Goal: Transaction & Acquisition: Book appointment/travel/reservation

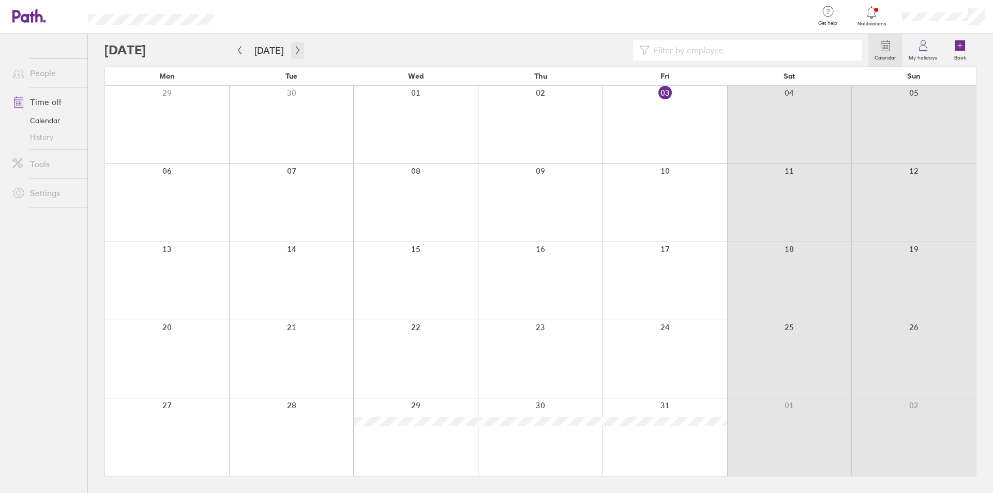
click at [296, 46] on icon "button" at bounding box center [298, 50] width 8 height 8
click at [304, 273] on div at bounding box center [291, 281] width 125 height 78
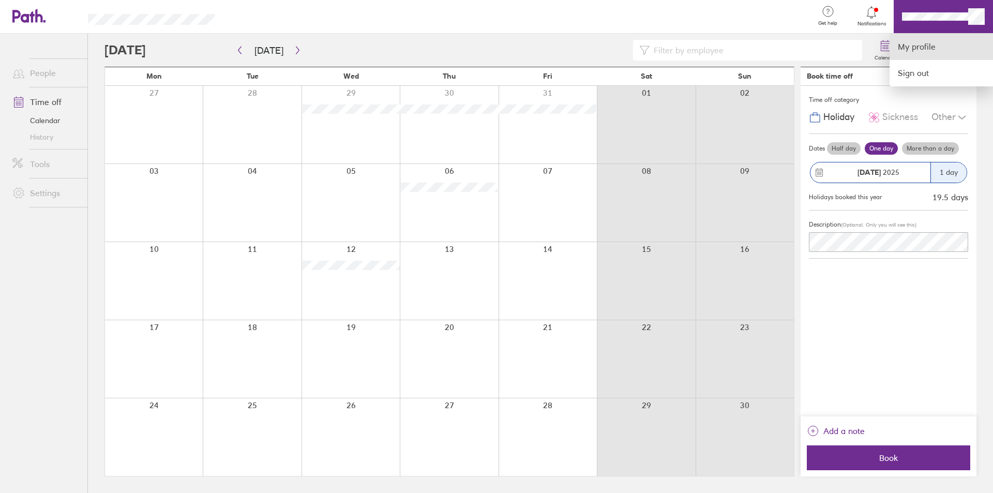
click at [915, 40] on link "My profile" at bounding box center [941, 47] width 103 height 26
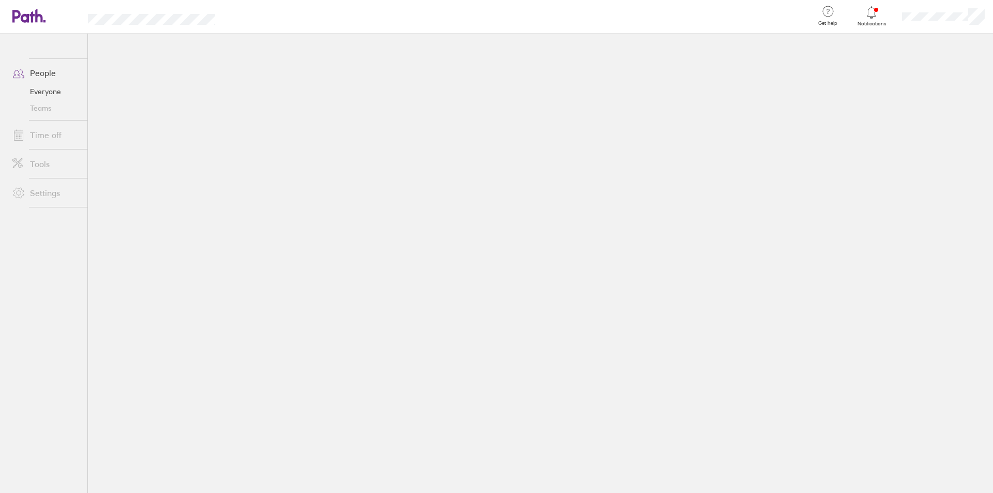
click at [47, 133] on link "Time off" at bounding box center [45, 135] width 83 height 21
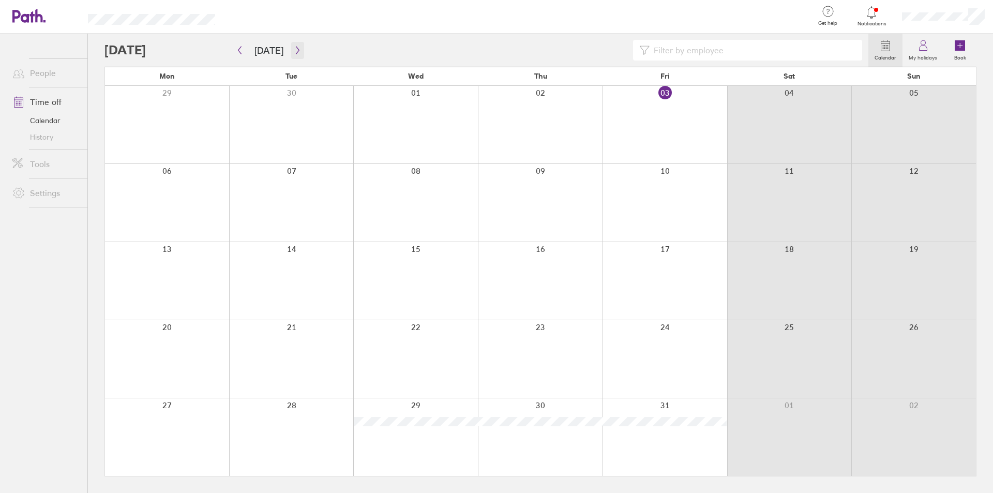
click at [296, 52] on icon "button" at bounding box center [297, 51] width 3 height 8
click at [929, 9] on div at bounding box center [943, 16] width 99 height 33
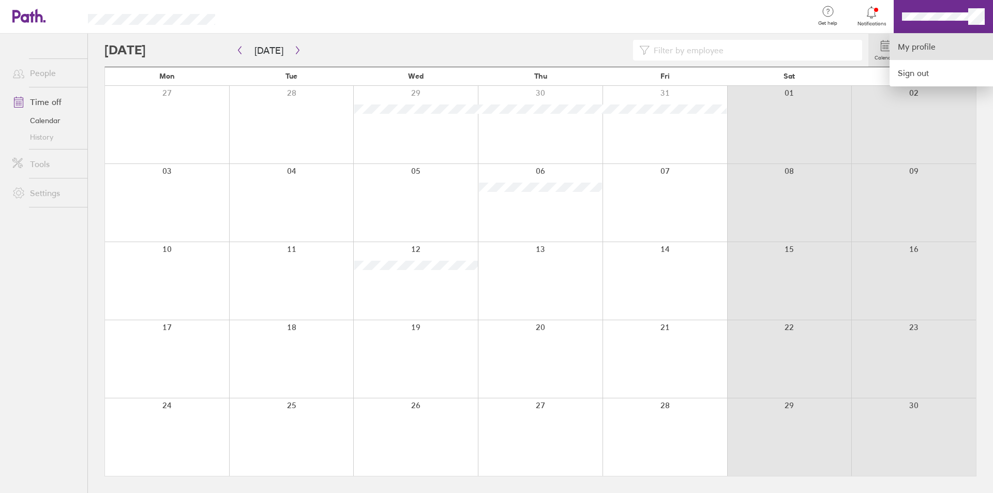
click at [907, 50] on link "My profile" at bounding box center [941, 47] width 103 height 26
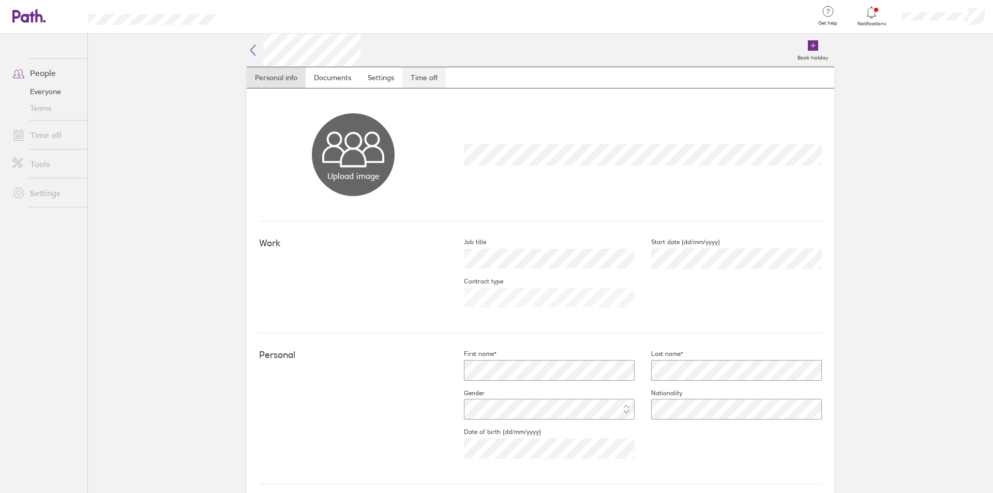
click at [429, 87] on link "Time off" at bounding box center [423, 77] width 43 height 21
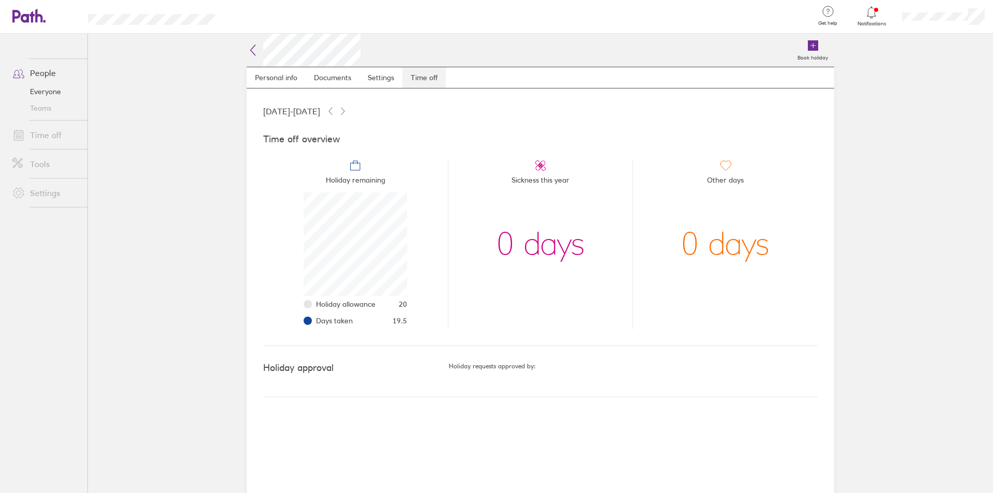
scroll to position [103, 103]
click at [52, 137] on link "Time off" at bounding box center [45, 135] width 83 height 21
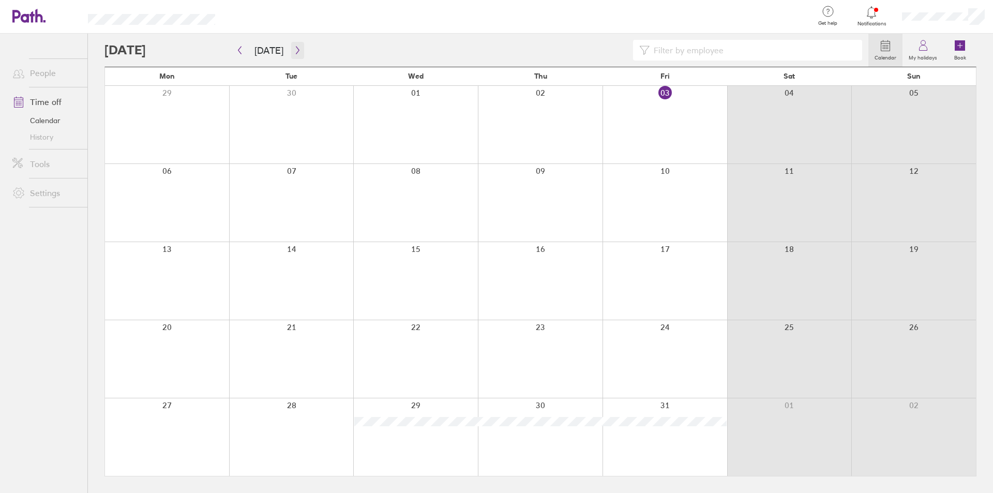
click at [295, 46] on button "button" at bounding box center [297, 50] width 13 height 17
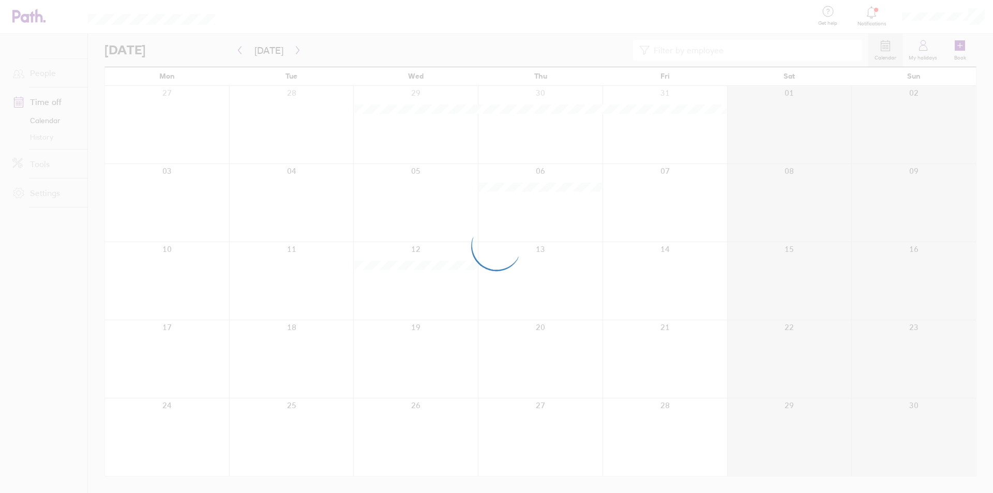
click at [321, 273] on div at bounding box center [496, 246] width 993 height 493
click at [307, 278] on div at bounding box center [496, 246] width 993 height 493
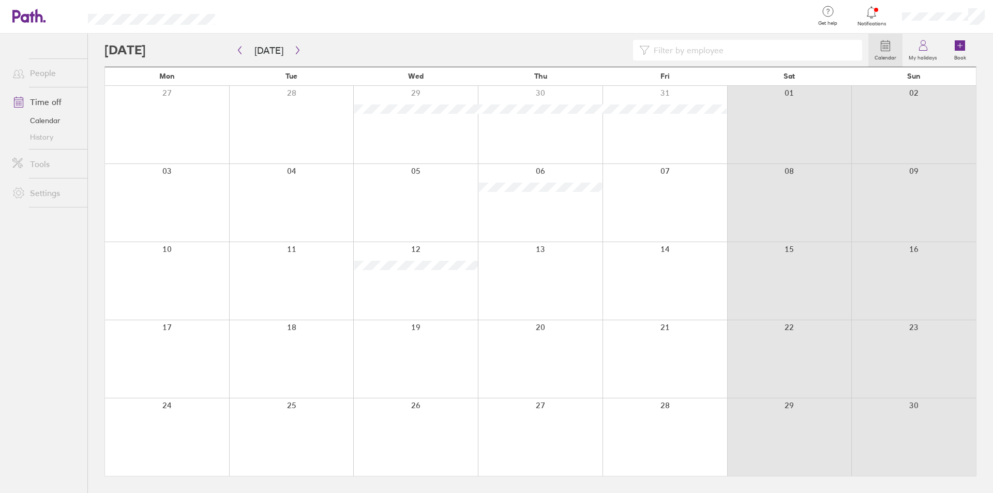
click at [301, 270] on div at bounding box center [291, 281] width 125 height 78
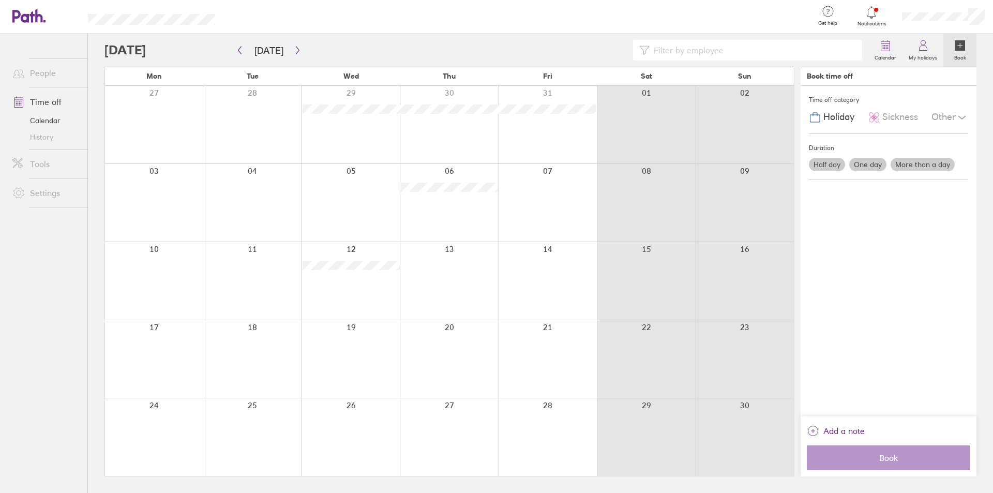
click at [272, 268] on div at bounding box center [252, 281] width 98 height 78
click at [833, 167] on label "Half day" at bounding box center [827, 164] width 36 height 13
click at [0, 0] on input "Half day" at bounding box center [0, 0] width 0 height 0
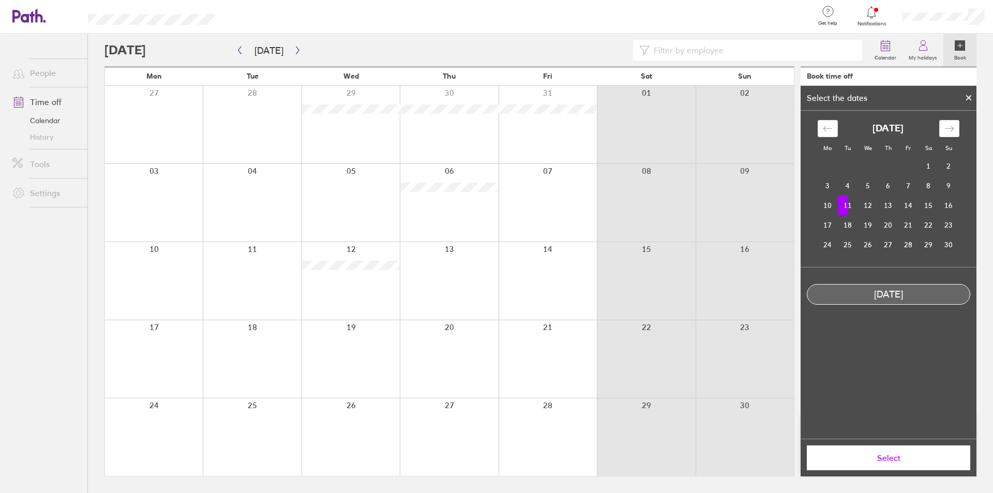
click at [852, 204] on td "11" at bounding box center [848, 206] width 20 height 20
click at [851, 205] on td "11" at bounding box center [848, 206] width 20 height 20
click at [849, 206] on td "11" at bounding box center [848, 206] width 20 height 20
click at [847, 200] on td "11" at bounding box center [848, 206] width 20 height 20
click at [913, 451] on button "Select" at bounding box center [888, 457] width 163 height 25
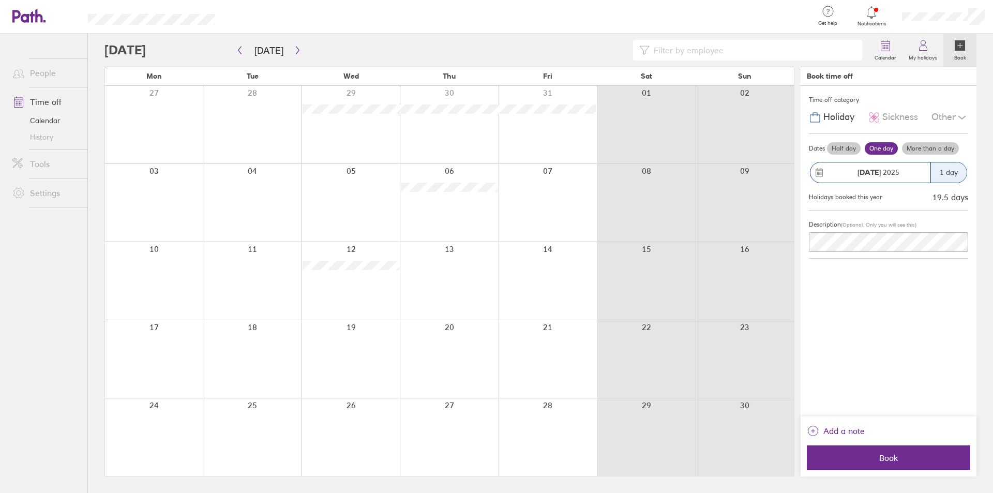
click at [937, 169] on div "1 day" at bounding box center [949, 172] width 36 height 20
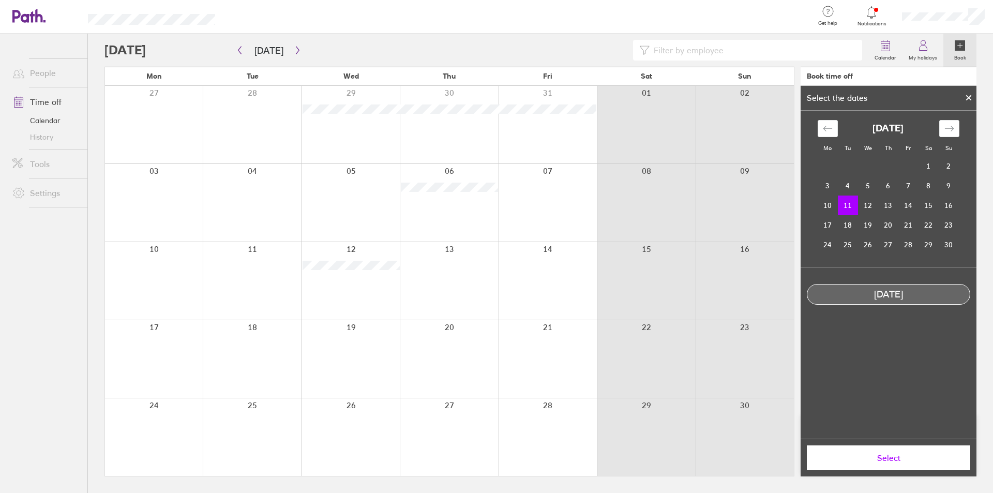
click at [846, 202] on td "11" at bounding box center [848, 206] width 20 height 20
click at [964, 97] on div at bounding box center [969, 98] width 16 height 18
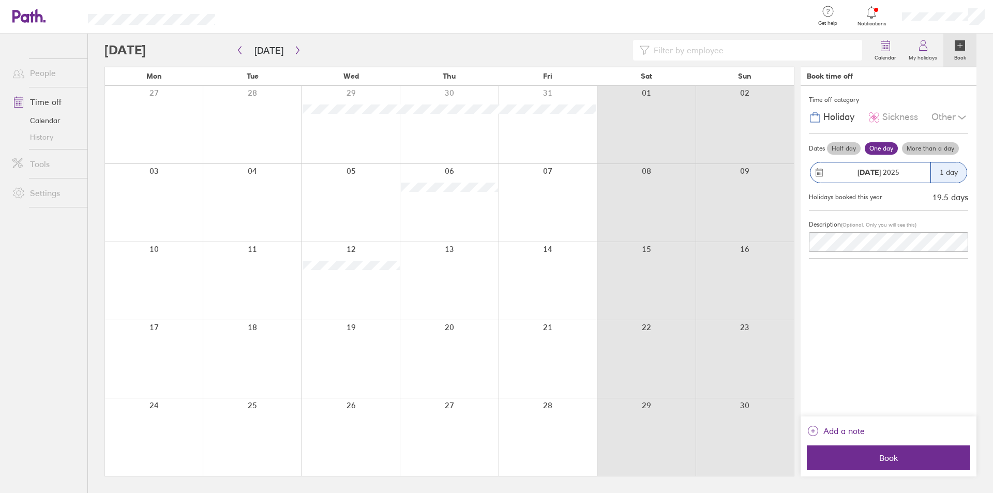
click at [847, 147] on label "Half day" at bounding box center [844, 148] width 34 height 12
click at [0, 0] on input "Half day" at bounding box center [0, 0] width 0 height 0
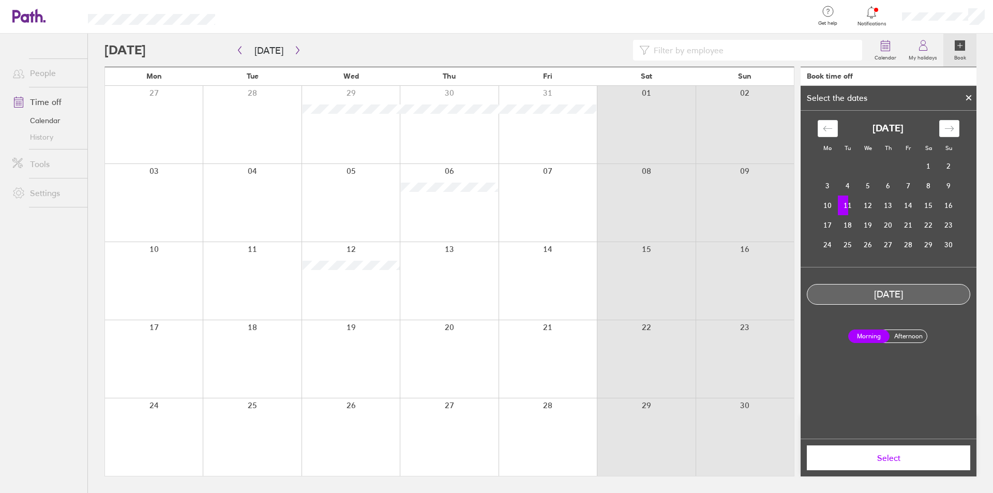
click at [901, 332] on label "Afternoon" at bounding box center [908, 336] width 41 height 12
click at [0, 0] on input "Afternoon" at bounding box center [0, 0] width 0 height 0
click at [922, 453] on span "Select" at bounding box center [888, 457] width 149 height 9
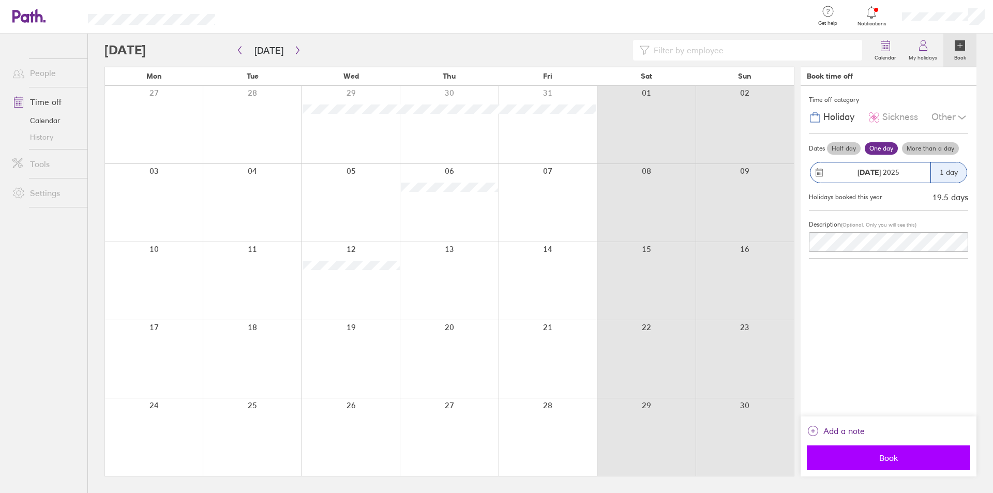
click at [916, 459] on span "Book" at bounding box center [888, 457] width 149 height 9
